Goal: Task Accomplishment & Management: Manage account settings

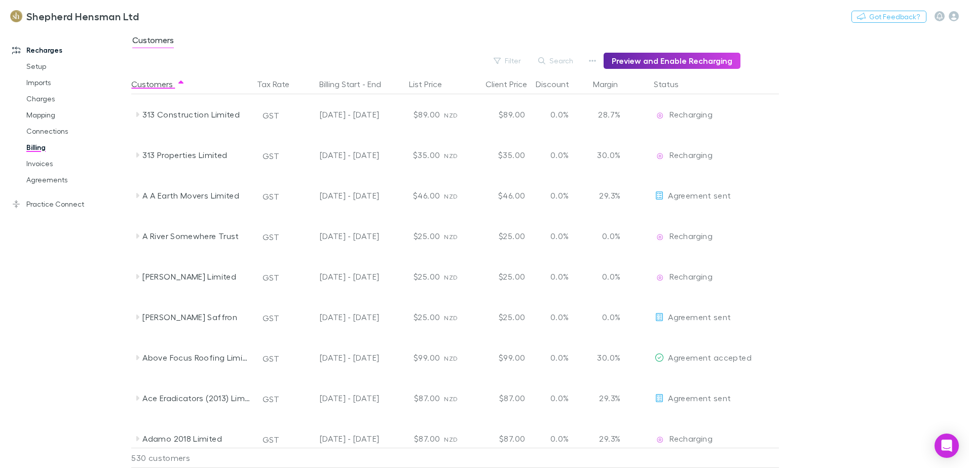
drag, startPoint x: 42, startPoint y: 164, endPoint x: 118, endPoint y: 196, distance: 82.0
click at [42, 164] on link "Invoices" at bounding box center [76, 164] width 121 height 16
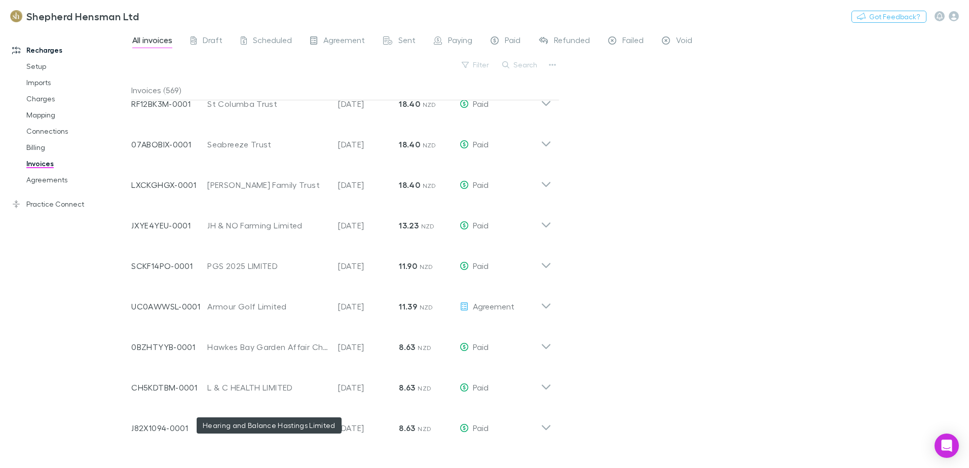
scroll to position [22717, 0]
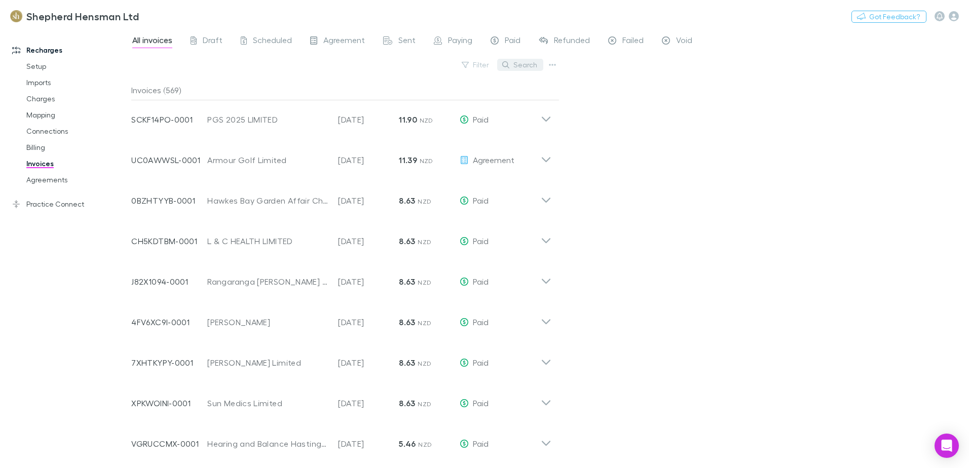
click at [525, 65] on button "Search" at bounding box center [520, 65] width 46 height 12
type input "********"
click at [45, 81] on link "Imports" at bounding box center [76, 83] width 121 height 16
